Goal: Information Seeking & Learning: Find specific fact

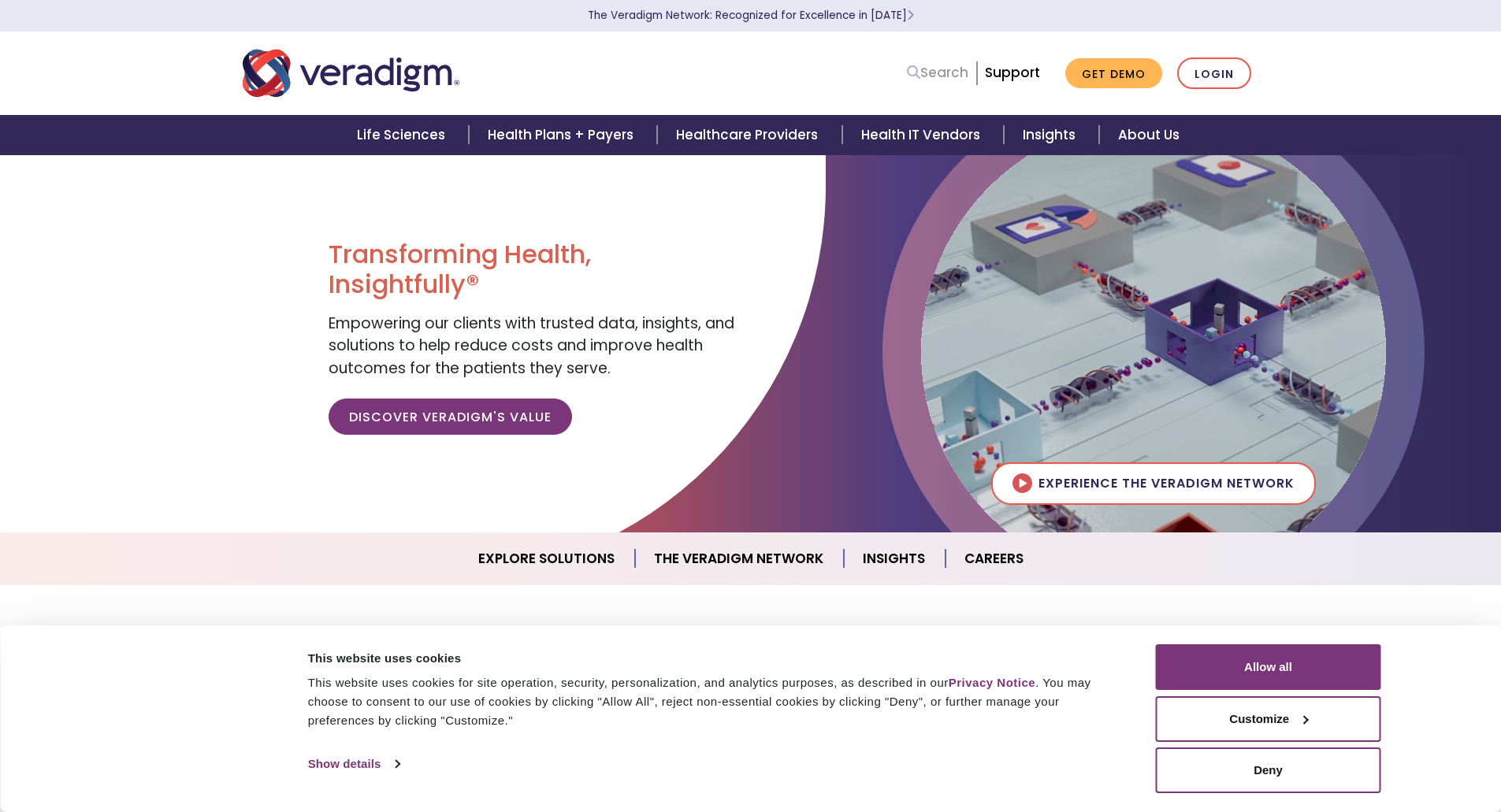
click at [947, 71] on link "Search" at bounding box center [937, 72] width 61 height 21
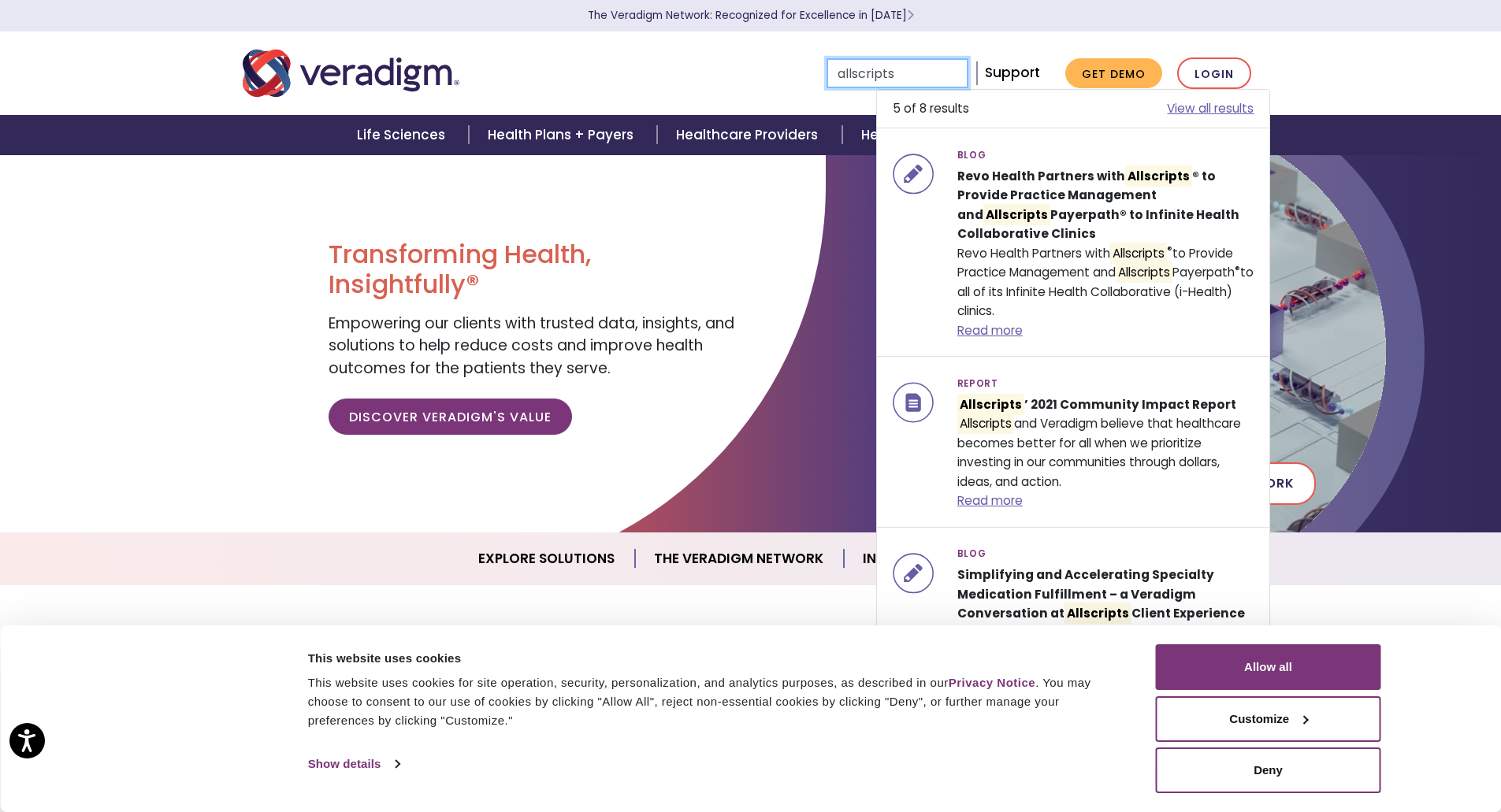
type input "allscripts"
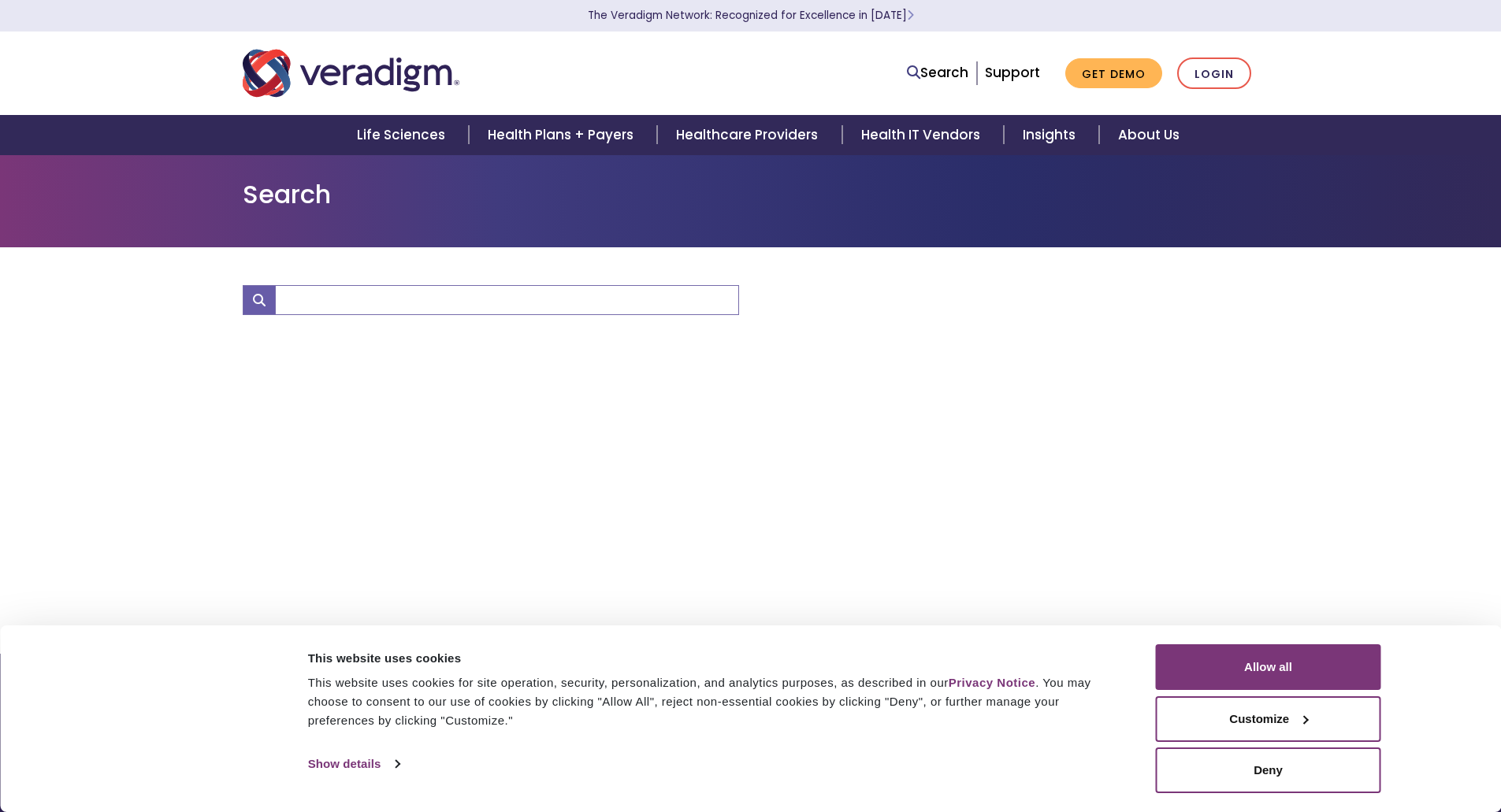
type input "allscripts"
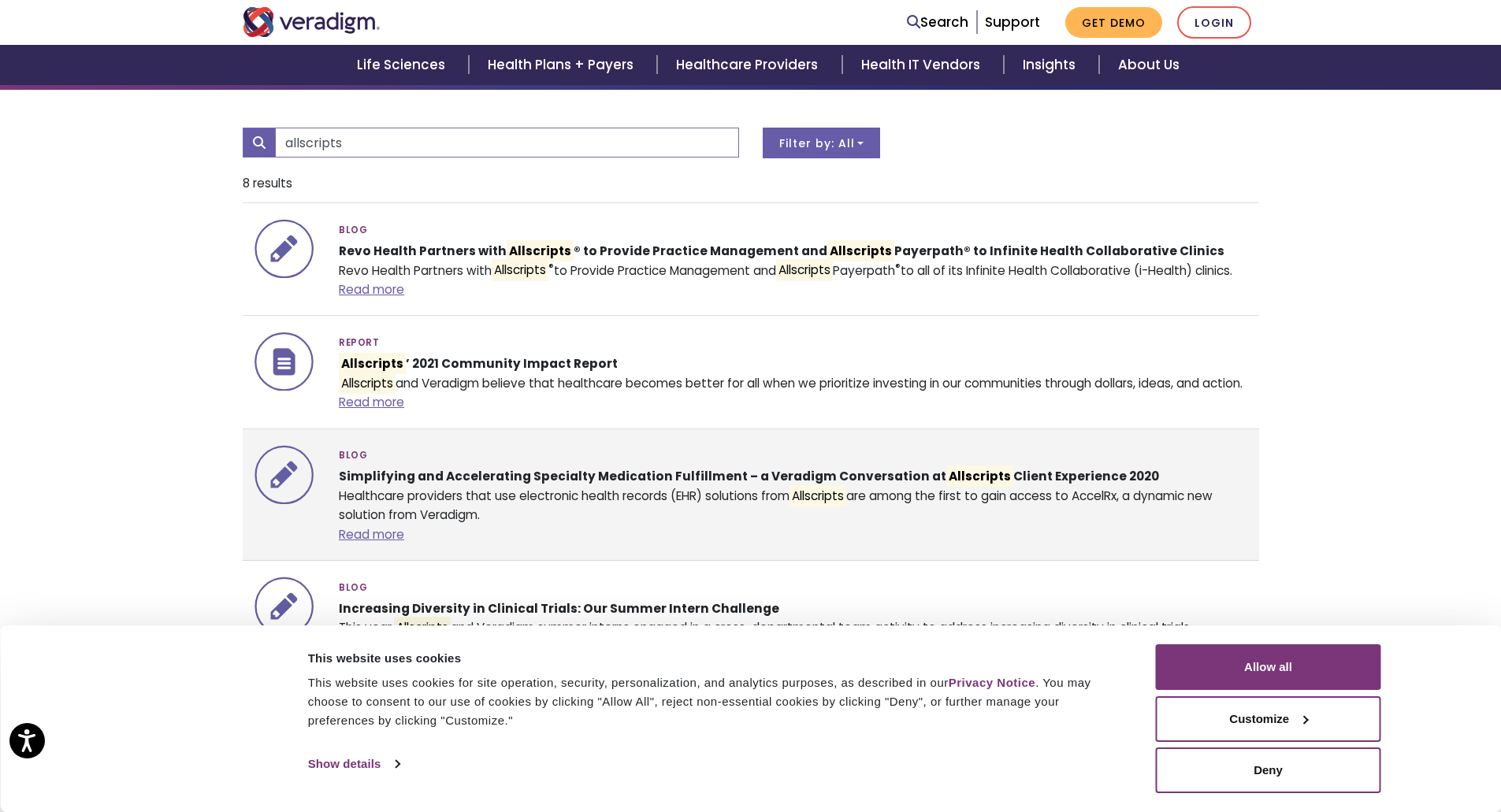
scroll to position [79, 0]
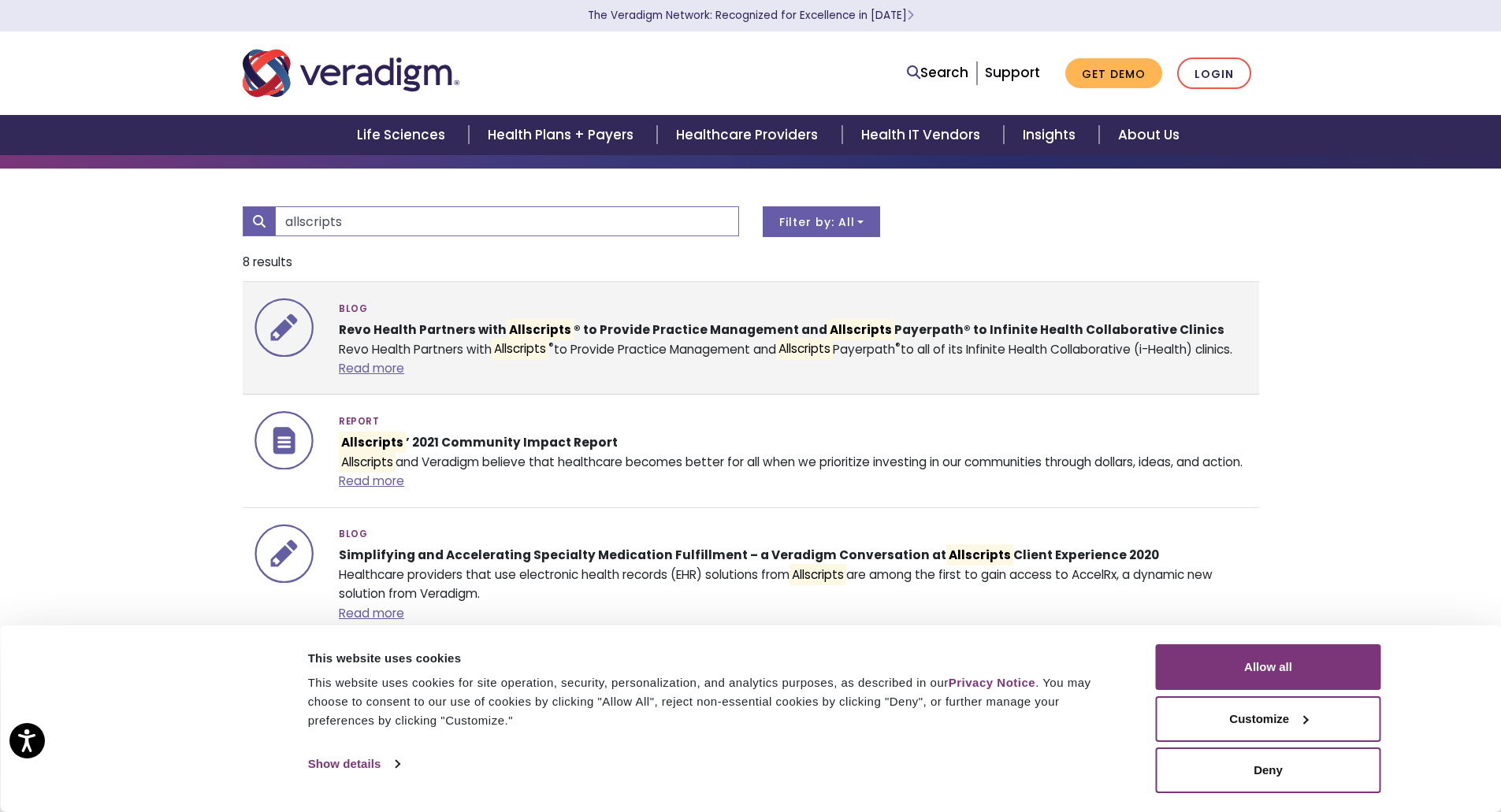
click at [799, 395] on li "Blog Revo Health Partners with Allscripts ® to Provide Practice Management and …" at bounding box center [751, 338] width 1016 height 112
